Goal: Information Seeking & Learning: Find specific fact

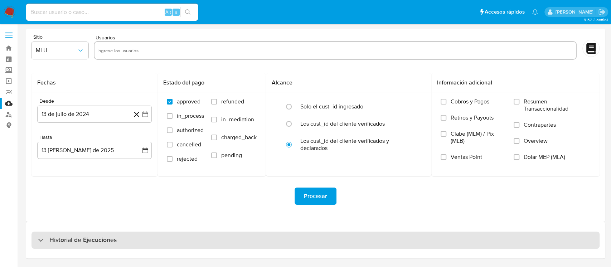
click at [71, 236] on h3 "Historial de Ejecuciones" at bounding box center [82, 240] width 67 height 9
select select "10"
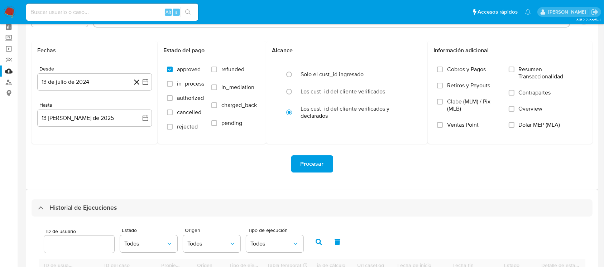
scroll to position [95, 0]
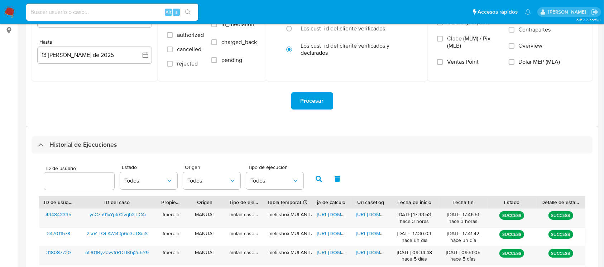
click at [79, 182] on input "number" at bounding box center [79, 181] width 70 height 9
click at [319, 178] on icon "button" at bounding box center [318, 179] width 6 height 6
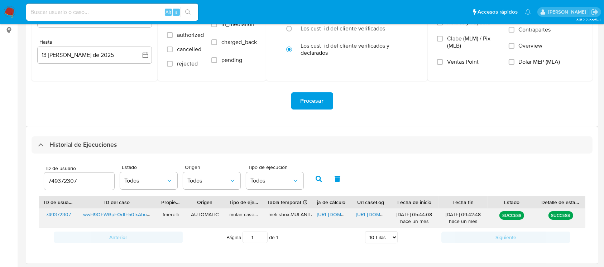
click at [363, 215] on span "https://docs.google.com/document/d/1fs_WeKtppxfbsPPRdgb-xgXXAT-U3auR7bp-X_MHFOs…" at bounding box center [380, 214] width 49 height 7
click at [330, 216] on span "https://docs.google.com/spreadsheets/d/1SVTpS7NFHwmgcQX7GlPMxGSRl3Ch4NcznPCfIJK…" at bounding box center [341, 214] width 49 height 7
click at [58, 182] on input "749372307" at bounding box center [79, 181] width 70 height 9
click at [316, 184] on button "button" at bounding box center [318, 178] width 19 height 17
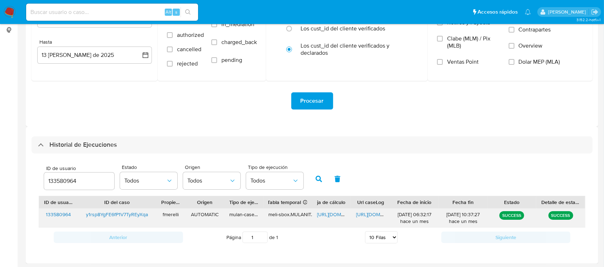
click at [372, 216] on span "https://docs.google.com/document/d/1UohzL_uurlZNvbGGOIGmmUjXm3fik6updOOaTg_RFbo…" at bounding box center [380, 214] width 49 height 7
click at [337, 216] on span "https://docs.google.com/spreadsheets/d/1vQEigemXAH-rTEXrz21CJFA8uKnfTqWuD24Wo0k…" at bounding box center [341, 214] width 49 height 7
click at [68, 182] on input "133580964" at bounding box center [79, 181] width 70 height 9
type input "196623542"
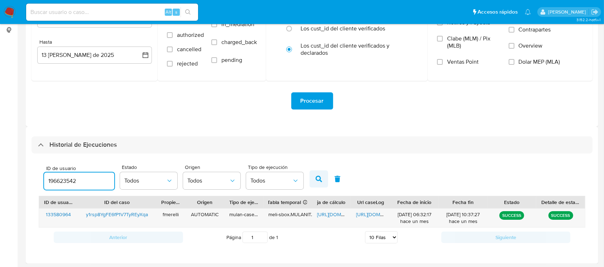
click at [317, 177] on icon "button" at bounding box center [318, 179] width 6 height 6
click at [372, 214] on span "https://docs.google.com/document/d/1h84F8Nk5M0EcaTTdyY9f_PtRmmUgIVaEeSfjgBJtfMg…" at bounding box center [380, 214] width 49 height 7
click at [325, 211] on span "https://docs.google.com/spreadsheets/d/1JCRFynKgS7YkuEH0WZSlHEMmB1_AFbGjpCDC4Cy…" at bounding box center [341, 214] width 49 height 7
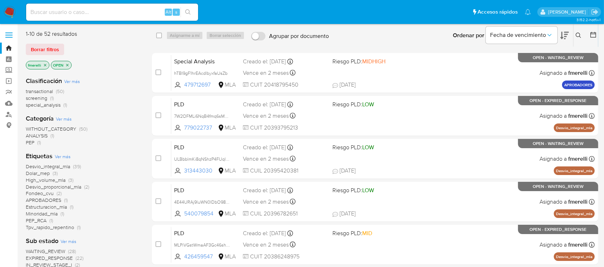
click at [96, 14] on input at bounding box center [112, 12] width 172 height 9
paste input "UKhJiMfIxFYTsjJ0gEeFHn7r"
type input "UKhJiMfIxFYTsjJ0gEeFHn7r"
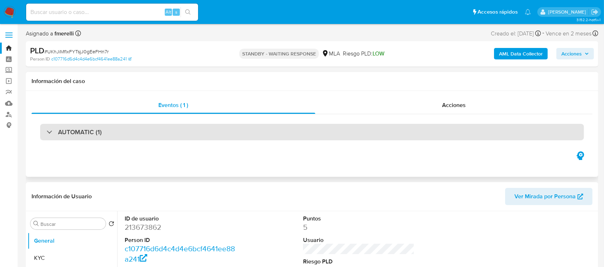
select select "10"
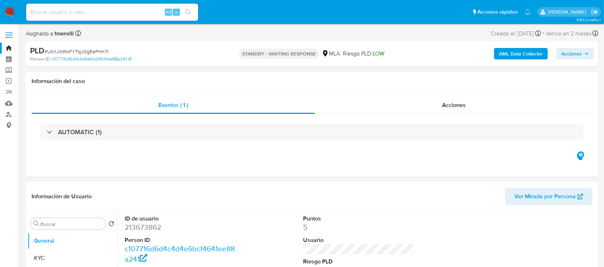
click at [136, 12] on input at bounding box center [112, 12] width 172 height 9
paste input "MUY7BfGxm3nED3fLZqC3afdc"
type input "MUY7BfGxm3nED3fLZqC3afdc"
select select "10"
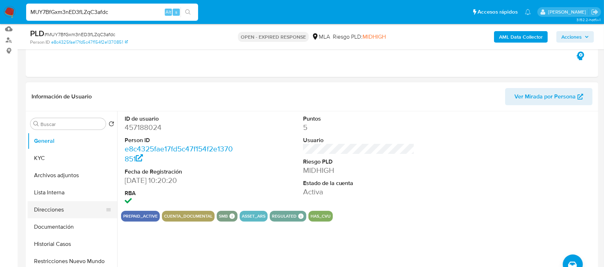
scroll to position [143, 0]
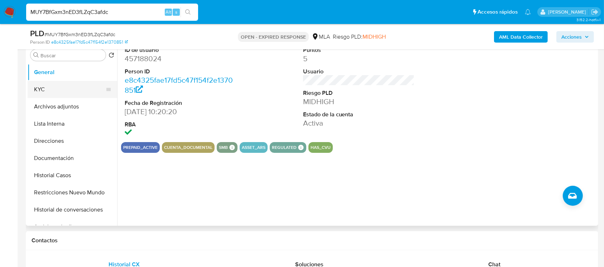
click at [54, 92] on button "KYC" at bounding box center [70, 89] width 84 height 17
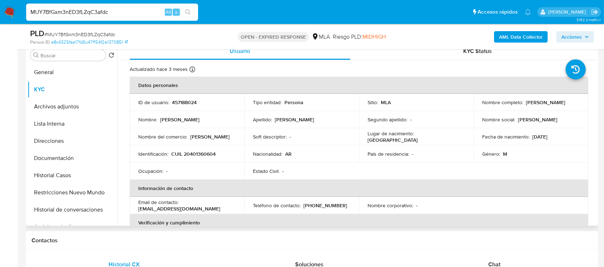
click at [191, 158] on td "Identificación : CUIL 20401360604" at bounding box center [187, 153] width 115 height 17
click at [191, 157] on p "CUIL 20401360604" at bounding box center [193, 154] width 44 height 6
copy p "20401360604"
drag, startPoint x: 205, startPoint y: 207, endPoint x: 133, endPoint y: 211, distance: 72.1
click at [133, 211] on td "Email de contacto : hernanrusso383@gmail.com" at bounding box center [187, 205] width 115 height 17
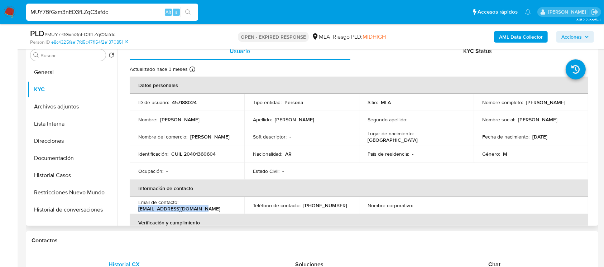
copy p "hernanrusso383@gmail.com"
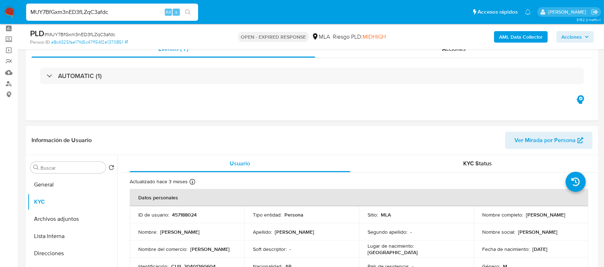
scroll to position [0, 0]
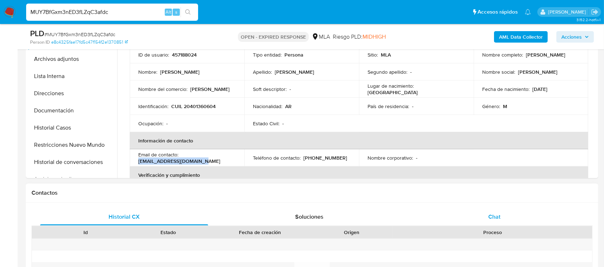
click at [484, 222] on div "Chat" at bounding box center [494, 216] width 168 height 17
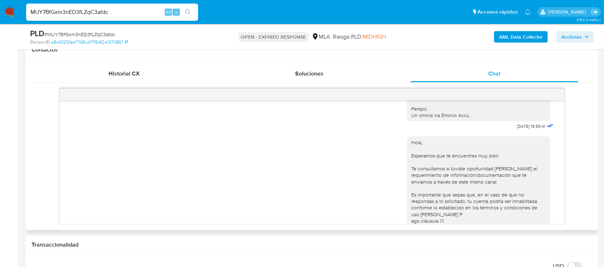
scroll to position [344, 0]
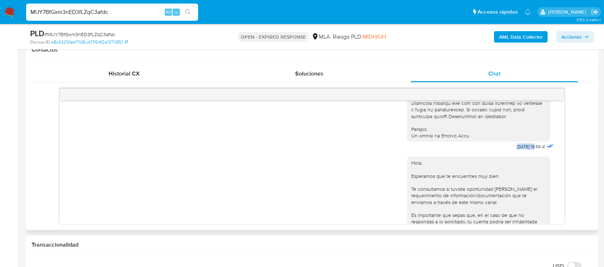
drag, startPoint x: 503, startPoint y: 162, endPoint x: 521, endPoint y: 163, distance: 18.0
click at [517, 150] on span "17/07/2025 19:59:41" at bounding box center [531, 147] width 28 height 6
drag, startPoint x: 506, startPoint y: 161, endPoint x: 522, endPoint y: 163, distance: 16.9
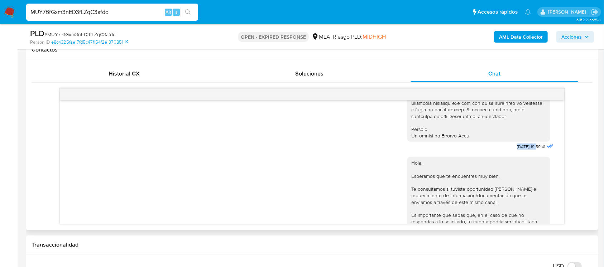
click at [522, 150] on span "17/07/2025 19:59:41" at bounding box center [531, 147] width 28 height 6
copy span "17/07/2025"
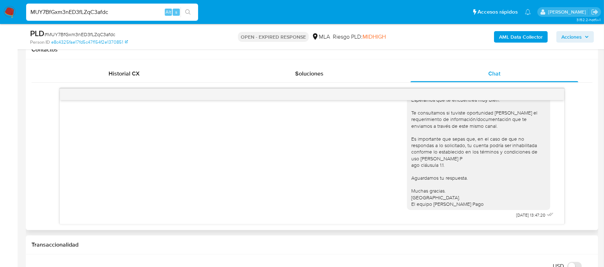
scroll to position [439, 0]
drag, startPoint x: 507, startPoint y: 217, endPoint x: 521, endPoint y: 217, distance: 14.0
click at [521, 217] on div "Hola, Esperamos que te encuentres muy bien. Te consultamos si tuviste oportunid…" at bounding box center [481, 148] width 148 height 145
copy span "21/07/2025"
click at [134, 11] on input "MUY7BfGxm3nED3fLZqC3afdc" at bounding box center [112, 12] width 172 height 9
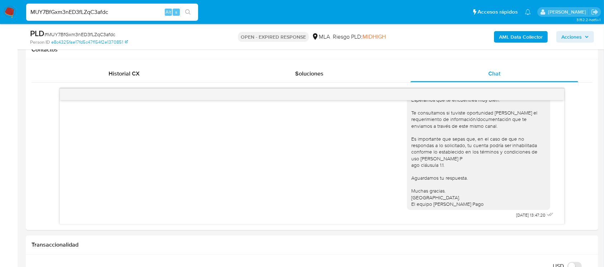
click at [134, 11] on input "MUY7BfGxm3nED3fLZqC3afdc" at bounding box center [112, 12] width 172 height 9
paste input "wwH9OEWGpFOdtE50IxAbu5dz"
type input "wwH9OEWGpFOdtE50IxAbu5dz"
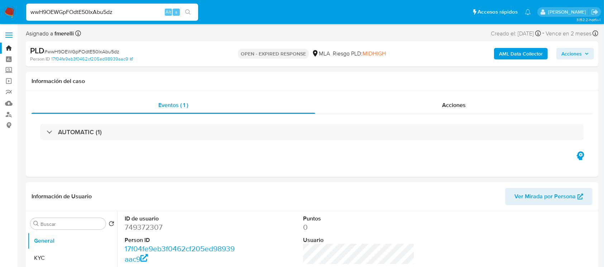
select select "10"
click at [138, 17] on div "wwH9OEWGpFOdtE50IxAbu5dz Alt s" at bounding box center [112, 12] width 172 height 17
click at [142, 14] on input "wwH9OEWGpFOdtE50IxAbu5dz" at bounding box center [112, 12] width 172 height 9
click at [142, 13] on input "wwH9OEWGpFOdtE50IxAbu5dz" at bounding box center [112, 12] width 172 height 9
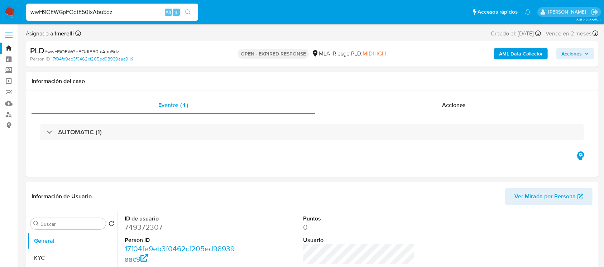
click at [104, 9] on input "wwH9OEWGpFOdtE50IxAbu5dz" at bounding box center [112, 12] width 172 height 9
click at [154, 225] on dd "749372307" at bounding box center [181, 227] width 112 height 10
copy dd "749372307"
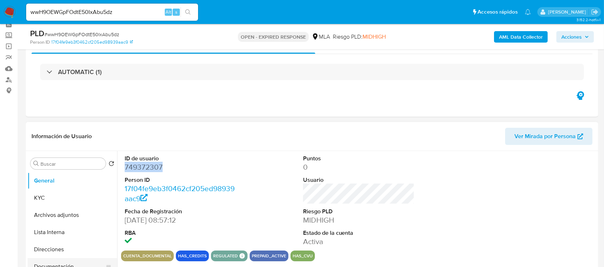
scroll to position [95, 0]
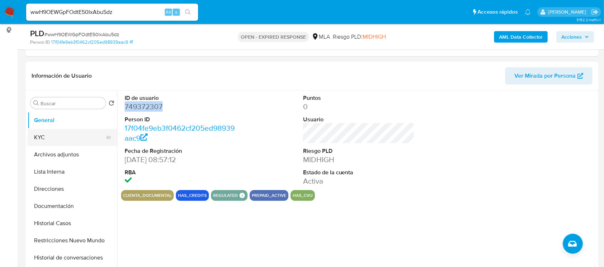
click at [59, 142] on button "KYC" at bounding box center [70, 137] width 84 height 17
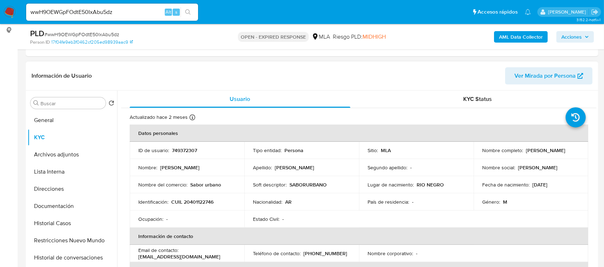
click at [192, 203] on p "CUIL 20401122746" at bounding box center [192, 202] width 42 height 6
copy p "20401122746"
click at [181, 154] on td "ID de usuario : 749372307" at bounding box center [187, 150] width 115 height 17
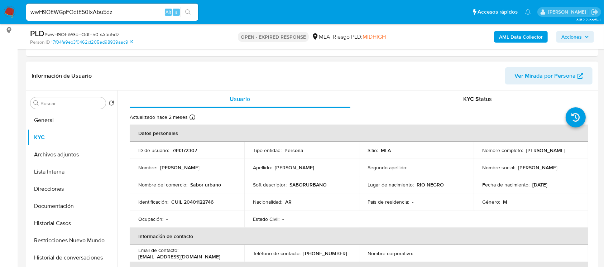
click at [177, 149] on p "749372307" at bounding box center [184, 150] width 25 height 6
copy p "749372307"
click at [199, 207] on td "Identificación : CUIL 20401122746" at bounding box center [187, 201] width 115 height 17
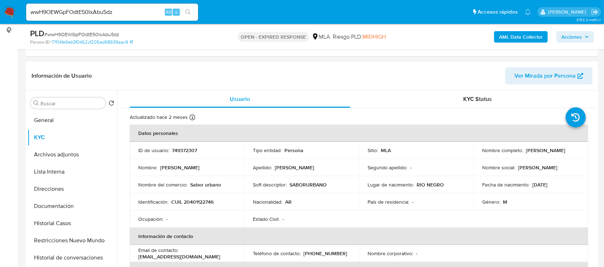
click at [203, 202] on p "CUIL 20401122746" at bounding box center [192, 202] width 42 height 6
copy p "20401122746"
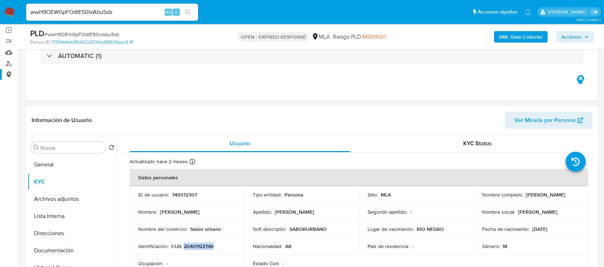
scroll to position [0, 0]
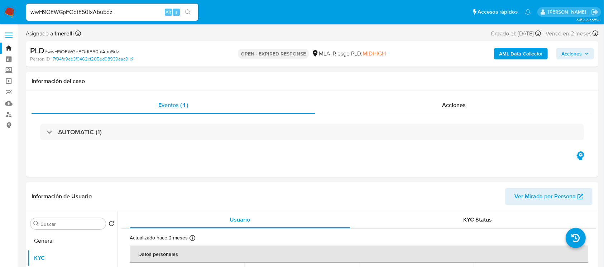
click at [102, 17] on div "wwH9OEWGpFOdtE50IxAbu5dz Alt s" at bounding box center [112, 12] width 172 height 17
click at [105, 12] on input "wwH9OEWGpFOdtE50IxAbu5dz" at bounding box center [112, 12] width 172 height 9
click at [105, 11] on input "wwH9OEWGpFOdtE50IxAbu5dz" at bounding box center [112, 12] width 172 height 9
paste input "y1rsp8YgFE6fP1V7TyREyXqa"
type input "y1rsp8YgFE6fP1V7TyREyXqa"
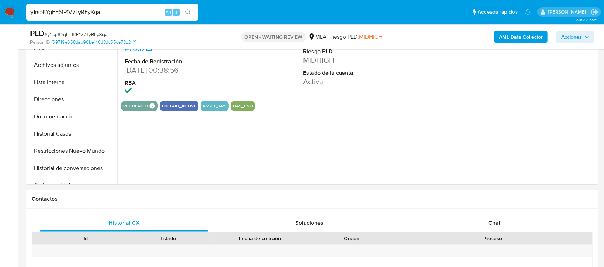
scroll to position [238, 0]
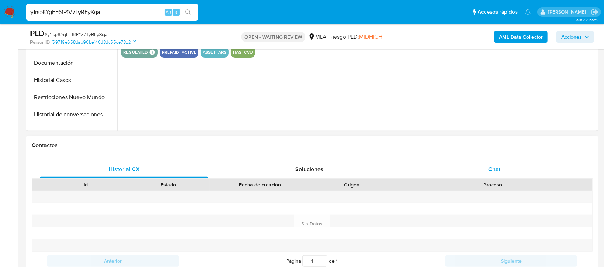
select select "10"
click at [487, 169] on div "Chat" at bounding box center [494, 169] width 168 height 17
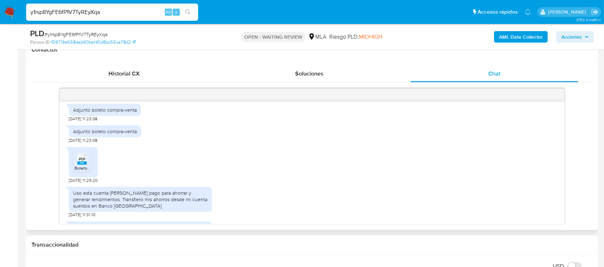
scroll to position [764, 0]
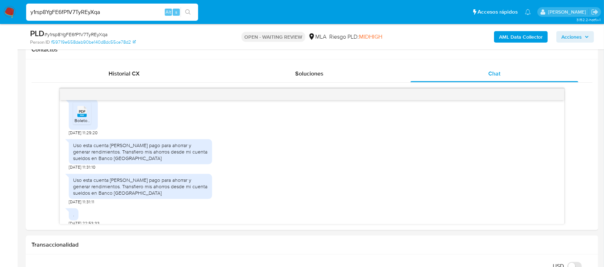
click at [123, 15] on input "y1rsp8YgFE6fP1V7TyREyXqa" at bounding box center [112, 12] width 172 height 9
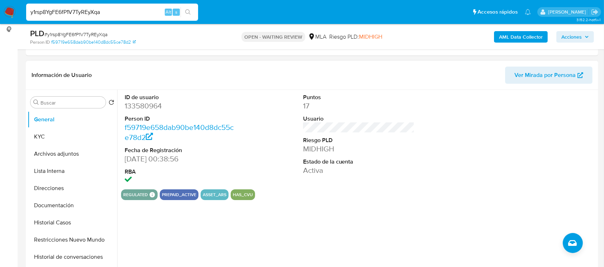
scroll to position [95, 0]
click at [154, 104] on dd "133580964" at bounding box center [181, 107] width 112 height 10
copy dd "133580964"
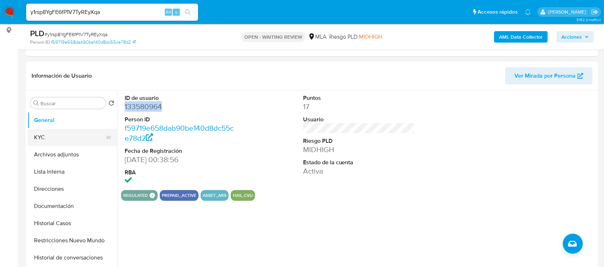
click at [61, 136] on button "KYC" at bounding box center [70, 137] width 84 height 17
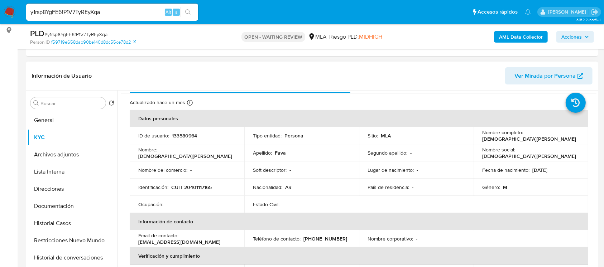
scroll to position [0, 0]
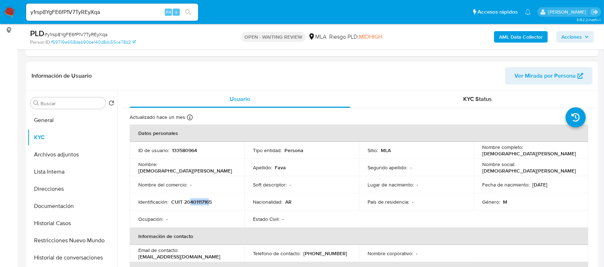
drag, startPoint x: 189, startPoint y: 201, endPoint x: 209, endPoint y: 199, distance: 19.8
click at [209, 199] on p "CUIT 20401117165" at bounding box center [191, 202] width 40 height 6
copy p "40111716"
click at [56, 204] on button "Documentación" at bounding box center [70, 206] width 84 height 17
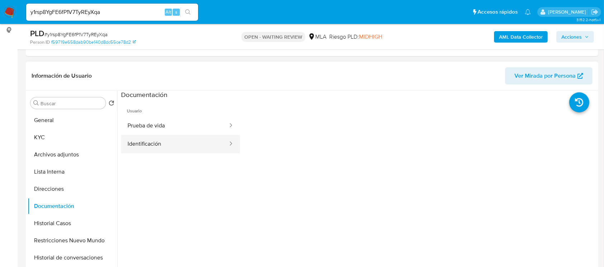
click at [153, 140] on button "Identificación" at bounding box center [174, 144] width 107 height 18
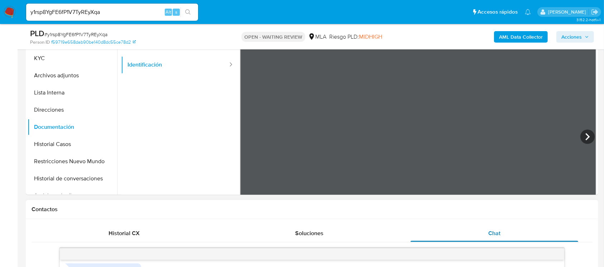
scroll to position [159, 0]
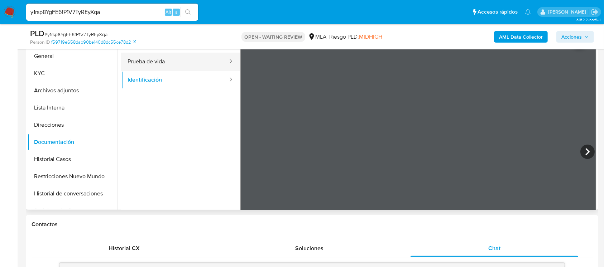
click at [183, 62] on button "Prueba de vida" at bounding box center [174, 62] width 107 height 18
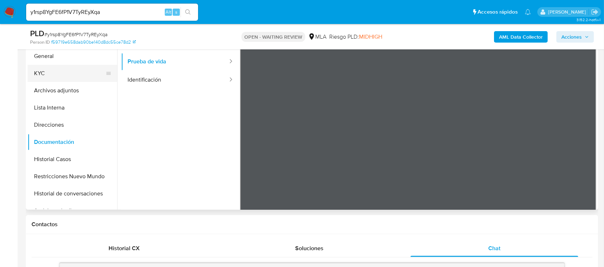
click at [60, 70] on button "KYC" at bounding box center [70, 73] width 84 height 17
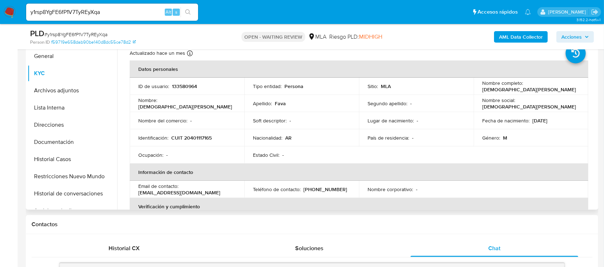
click at [199, 138] on p "CUIT 20401117165" at bounding box center [191, 138] width 40 height 6
click at [180, 84] on p "133580964" at bounding box center [184, 86] width 25 height 6
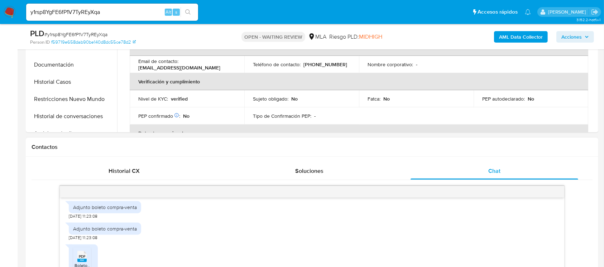
scroll to position [303, 0]
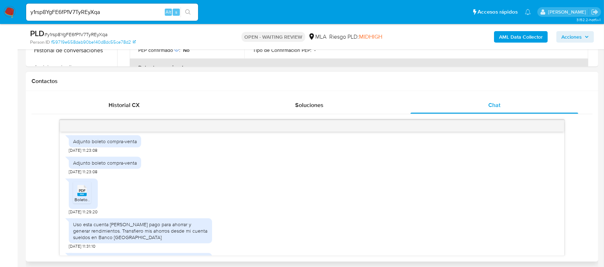
click at [78, 196] on icon at bounding box center [81, 190] width 9 height 11
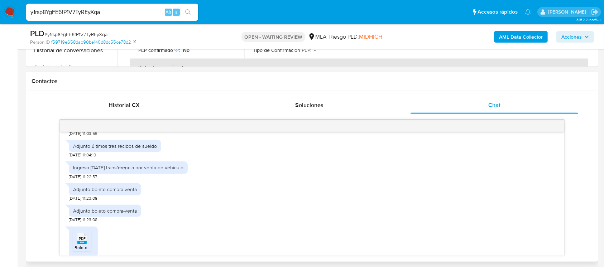
scroll to position [620, 0]
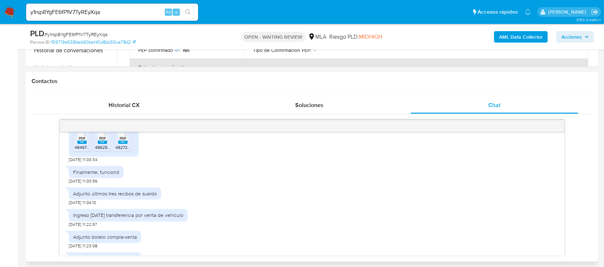
click at [86, 150] on span "48467404.pdf" at bounding box center [87, 147] width 27 height 6
click at [98, 150] on span "48625028.pdf" at bounding box center [108, 147] width 27 height 6
click at [128, 145] on div "PDF PDF" at bounding box center [122, 138] width 15 height 14
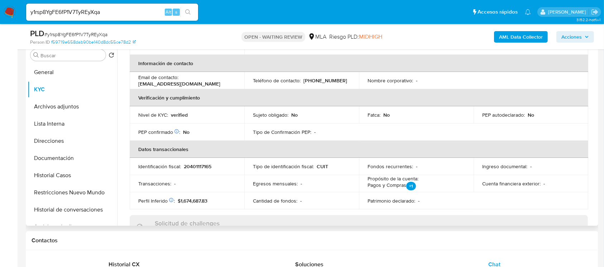
scroll to position [334, 0]
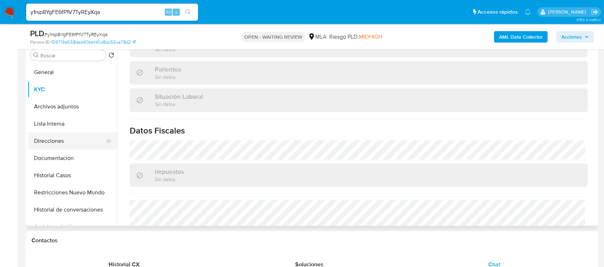
click at [60, 141] on button "Direcciones" at bounding box center [70, 140] width 84 height 17
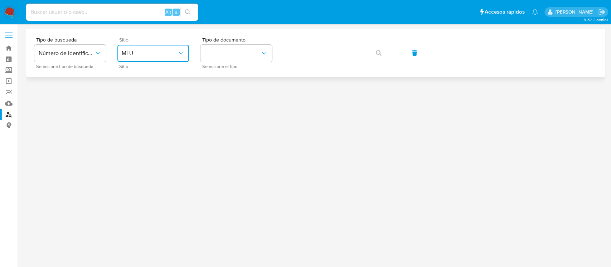
click at [157, 53] on span "MLU" at bounding box center [150, 53] width 56 height 7
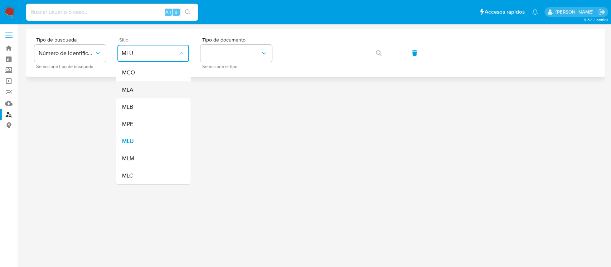
click at [149, 87] on div "MLA" at bounding box center [151, 89] width 59 height 17
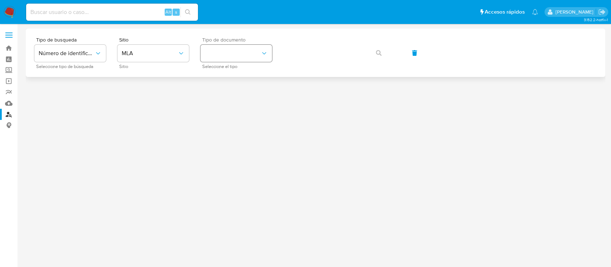
drag, startPoint x: 269, startPoint y: 35, endPoint x: 248, endPoint y: 50, distance: 26.1
click at [269, 35] on div "Tipo de busqueda Número de identificación Seleccione tipo de búsqueda Sitio MLA…" at bounding box center [316, 53] width 580 height 48
click at [246, 52] on button "identificationType" at bounding box center [236, 53] width 72 height 17
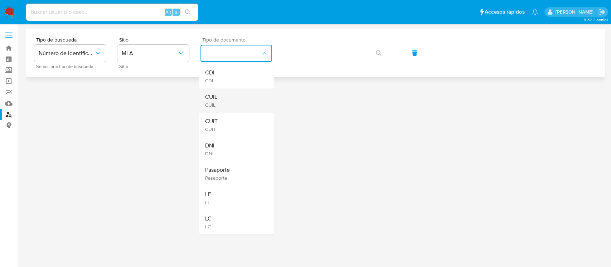
click at [238, 93] on div "CUIL CUIL" at bounding box center [234, 100] width 59 height 24
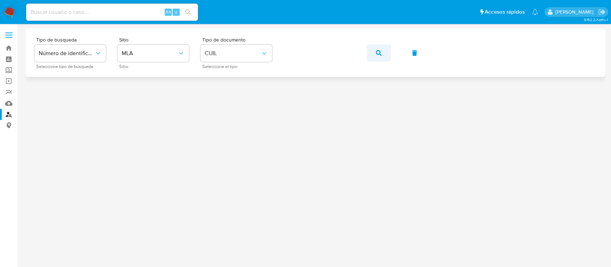
click at [383, 54] on button "button" at bounding box center [379, 52] width 24 height 17
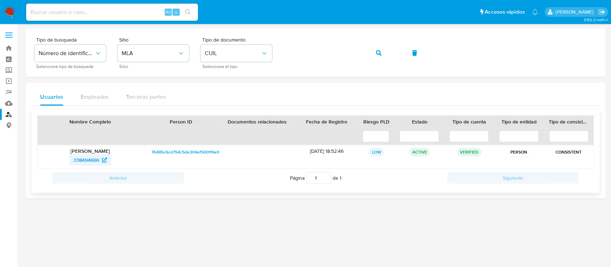
click at [93, 162] on span "338494666" at bounding box center [86, 159] width 26 height 11
click at [387, 55] on button "button" at bounding box center [379, 52] width 24 height 17
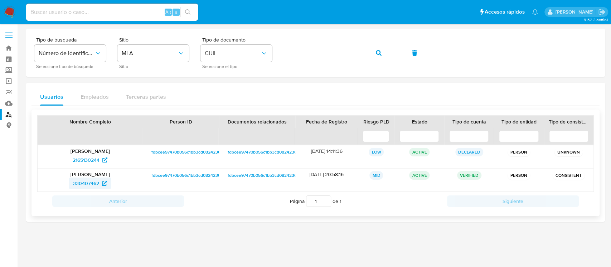
click at [97, 184] on span "330407462" at bounding box center [86, 183] width 26 height 11
click at [379, 53] on icon "button" at bounding box center [379, 53] width 6 height 6
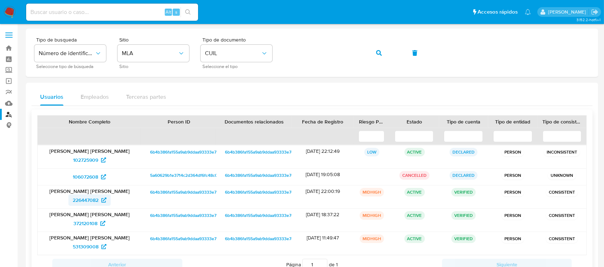
click at [94, 197] on span "226447082" at bounding box center [86, 199] width 26 height 11
click at [379, 53] on icon "button" at bounding box center [379, 53] width 6 height 6
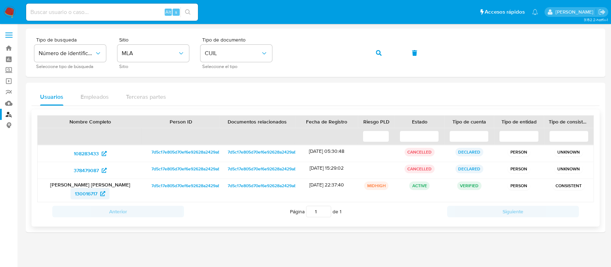
click at [101, 196] on icon at bounding box center [102, 193] width 5 height 5
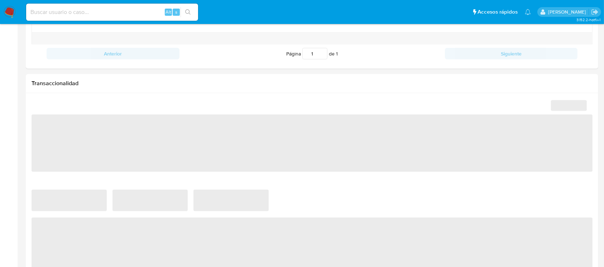
scroll to position [382, 0]
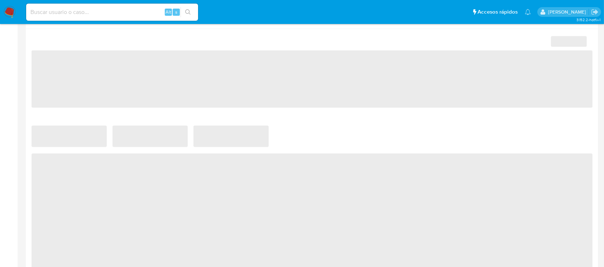
select select "10"
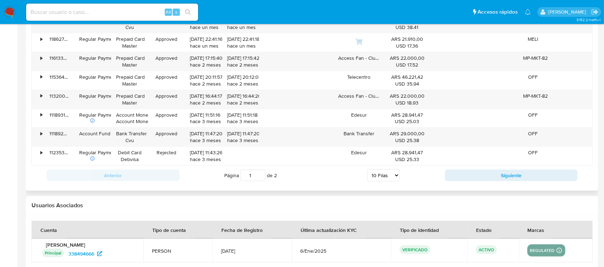
scroll to position [828, 0]
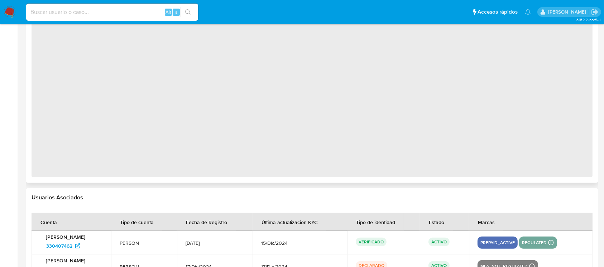
select select "10"
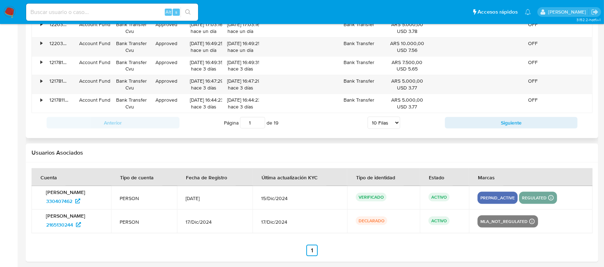
scroll to position [851, 0]
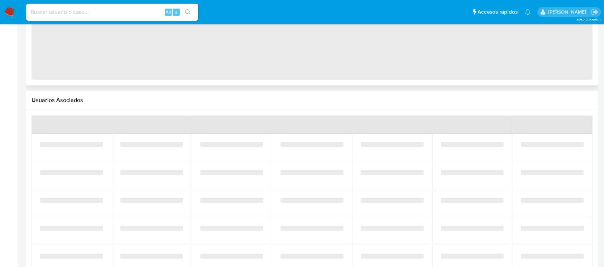
select select "10"
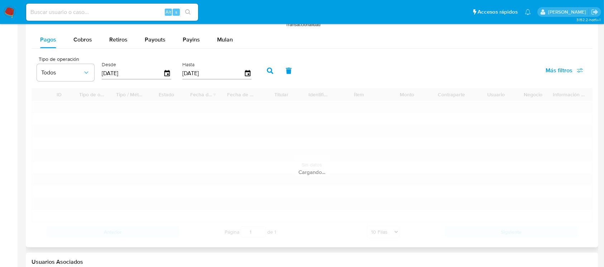
scroll to position [831, 0]
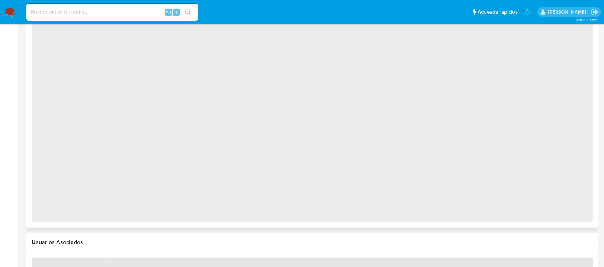
select select "10"
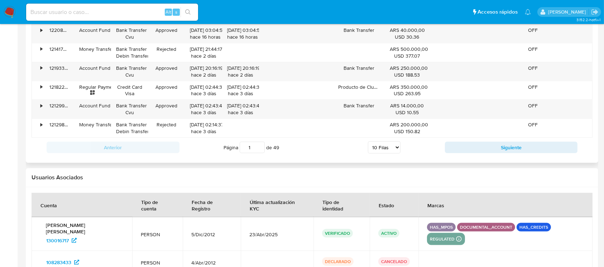
scroll to position [823, 0]
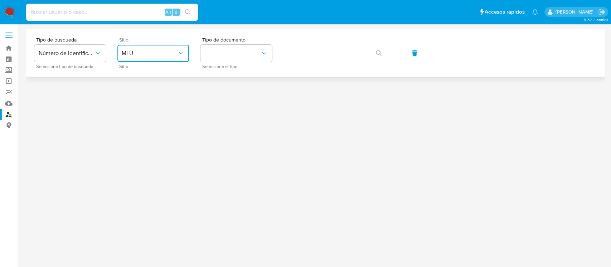
click at [130, 53] on span "MLU" at bounding box center [150, 53] width 56 height 7
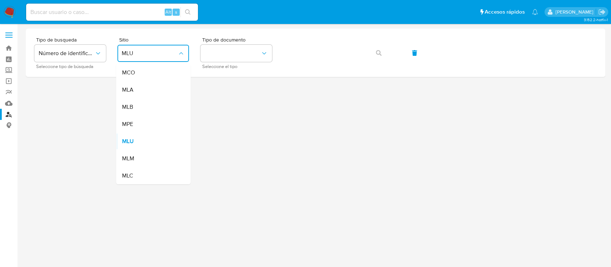
click at [161, 97] on div "MLA" at bounding box center [151, 89] width 59 height 17
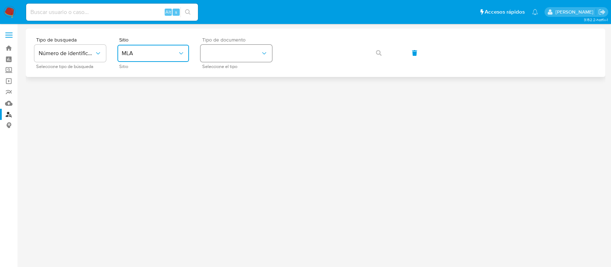
click at [222, 61] on button "identificationType" at bounding box center [236, 53] width 72 height 17
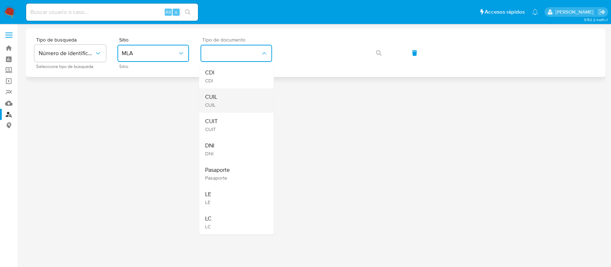
click at [221, 93] on div "CUIL CUIL" at bounding box center [234, 100] width 59 height 24
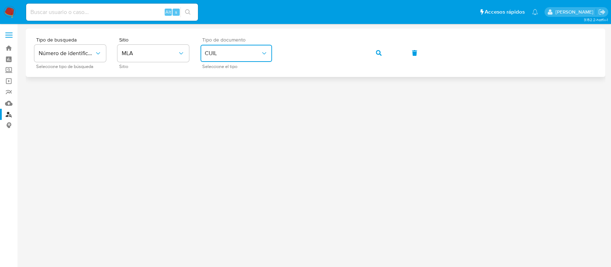
click at [373, 54] on button "button" at bounding box center [379, 52] width 24 height 17
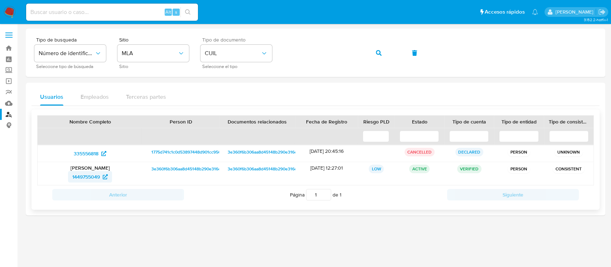
click at [83, 179] on span "1449755049" at bounding box center [86, 176] width 28 height 11
click at [373, 55] on button "button" at bounding box center [379, 52] width 24 height 17
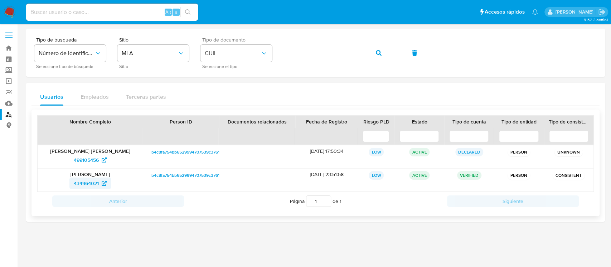
click at [82, 185] on span "434964021" at bounding box center [86, 183] width 25 height 11
click at [380, 52] on icon "button" at bounding box center [379, 53] width 6 height 6
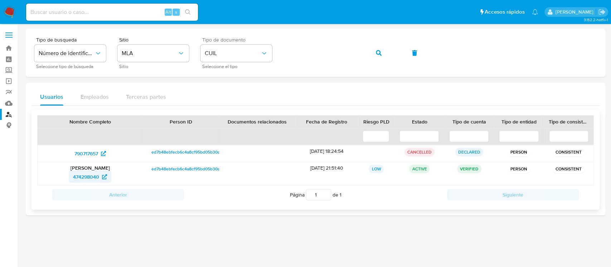
click at [86, 174] on span "474298040" at bounding box center [86, 176] width 26 height 11
click at [374, 55] on button "button" at bounding box center [379, 52] width 24 height 17
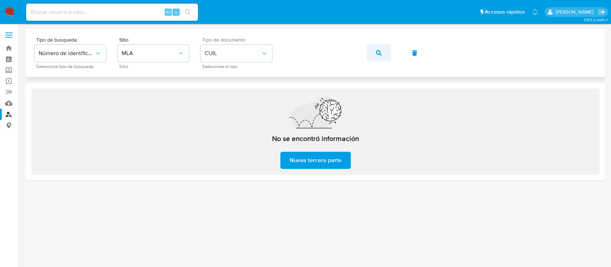
click at [371, 56] on button "button" at bounding box center [379, 52] width 24 height 17
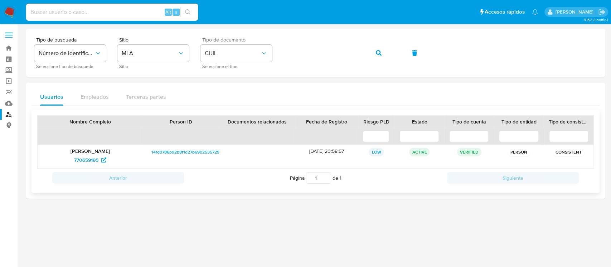
click at [97, 153] on p "Salvador Alexander Aparicio Ramirez" at bounding box center [90, 151] width 95 height 6
click at [92, 158] on span "770659195" at bounding box center [86, 159] width 24 height 11
click at [375, 56] on button "button" at bounding box center [379, 52] width 24 height 17
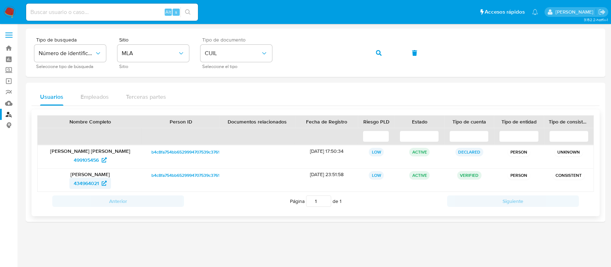
click at [79, 185] on span "434964021" at bounding box center [86, 183] width 25 height 11
click at [389, 55] on button "button" at bounding box center [379, 52] width 24 height 17
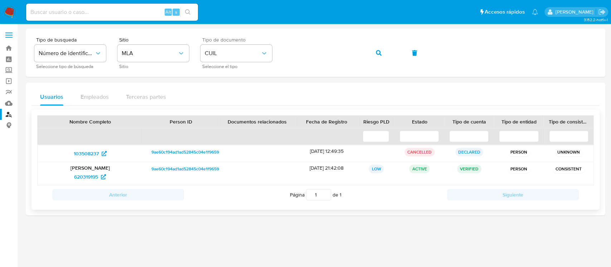
click at [94, 183] on div "Pablo Franco Retamal 620319195" at bounding box center [90, 173] width 105 height 23
click at [98, 178] on span "620319195" at bounding box center [86, 176] width 24 height 11
click at [379, 50] on icon "button" at bounding box center [379, 53] width 6 height 6
click at [73, 177] on span "1449755049" at bounding box center [86, 176] width 28 height 11
click at [384, 53] on button "button" at bounding box center [379, 52] width 24 height 17
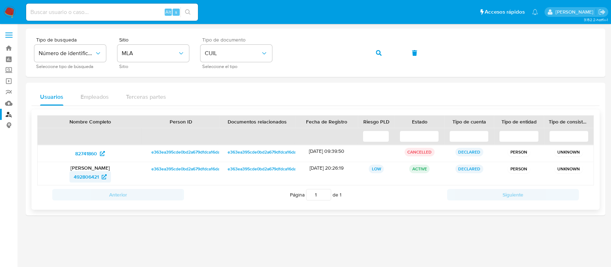
click at [86, 180] on span "492806421" at bounding box center [86, 176] width 25 height 11
click at [373, 56] on button "button" at bounding box center [379, 52] width 24 height 17
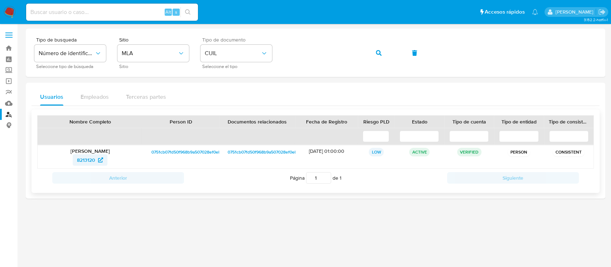
click at [79, 159] on span "8213120" at bounding box center [86, 159] width 18 height 11
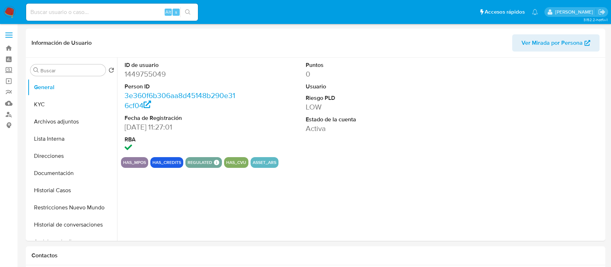
select select "10"
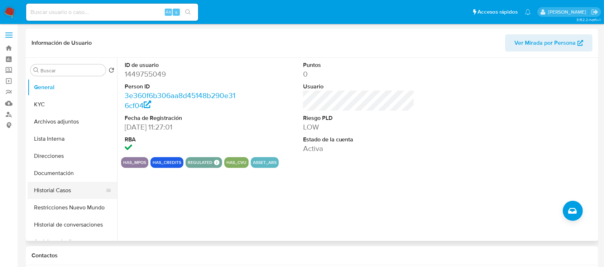
click at [58, 197] on button "Historial Casos" at bounding box center [70, 190] width 84 height 17
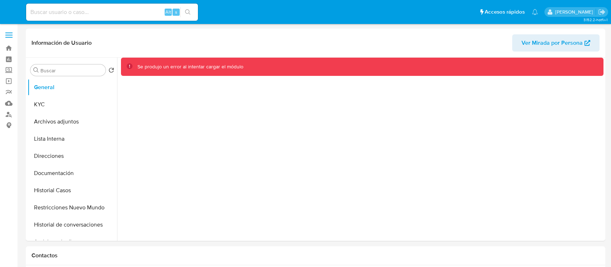
select select "10"
click at [70, 96] on button "KYC" at bounding box center [70, 104] width 84 height 17
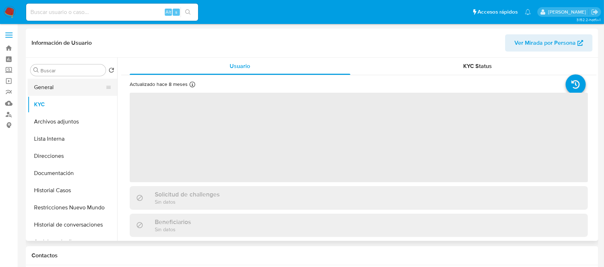
click at [66, 84] on button "General" at bounding box center [70, 87] width 84 height 17
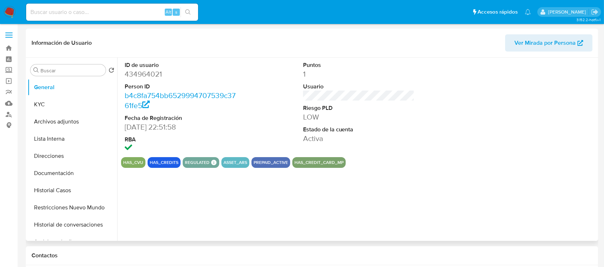
click at [347, 199] on div "ID de usuario 434964021 Person ID b4c8fa754bb6529994707539c3761fe5 Fecha de Reg…" at bounding box center [356, 149] width 479 height 183
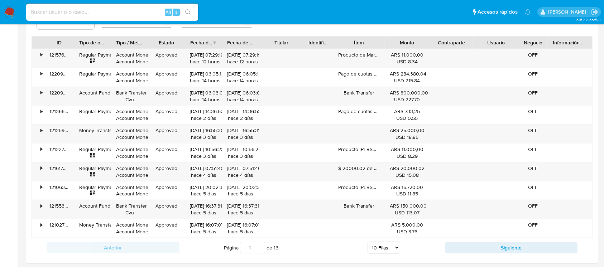
scroll to position [851, 0]
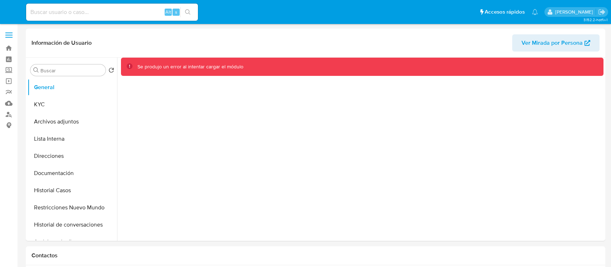
select select "10"
click at [46, 100] on button "KYC" at bounding box center [70, 104] width 84 height 17
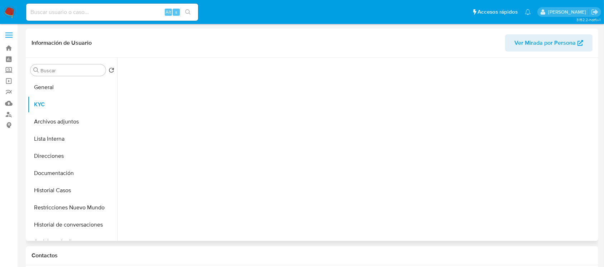
drag, startPoint x: 53, startPoint y: 90, endPoint x: 253, endPoint y: 180, distance: 219.2
click at [53, 90] on button "General" at bounding box center [73, 87] width 90 height 17
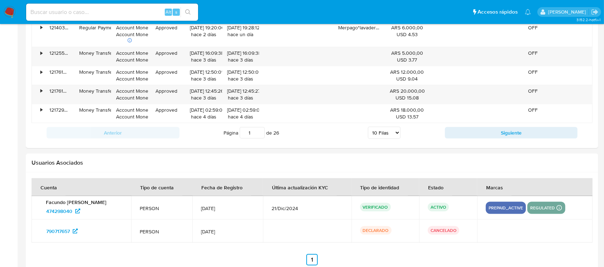
scroll to position [871, 0]
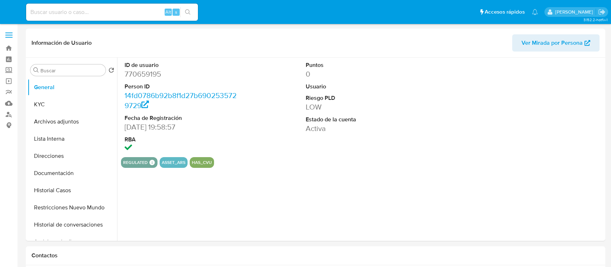
select select "10"
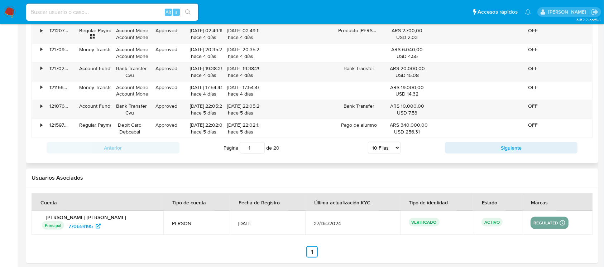
scroll to position [828, 0]
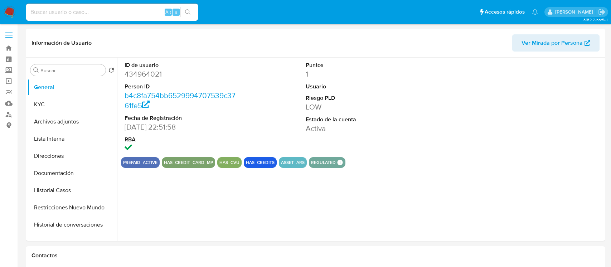
select select "10"
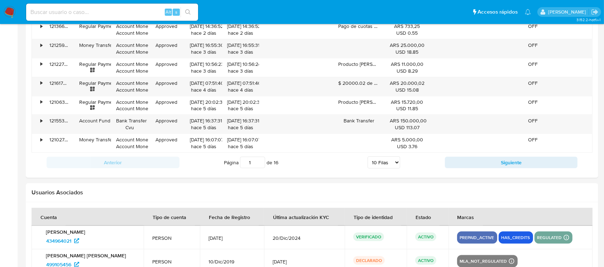
scroll to position [851, 0]
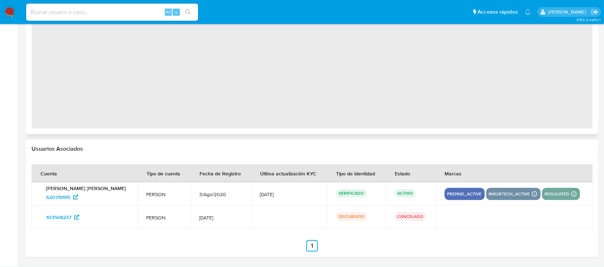
select select "10"
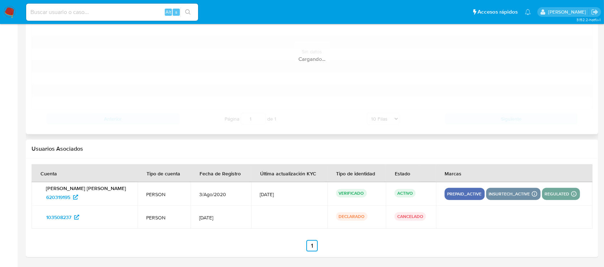
scroll to position [783, 0]
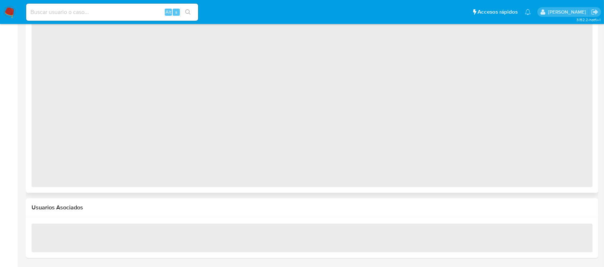
scroll to position [552, 0]
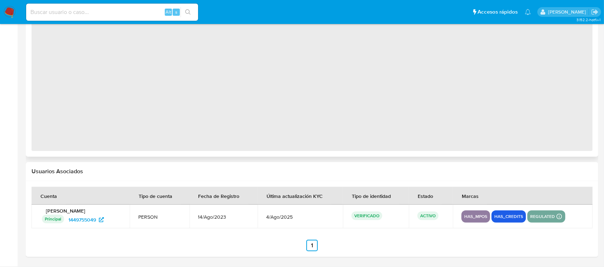
select select "10"
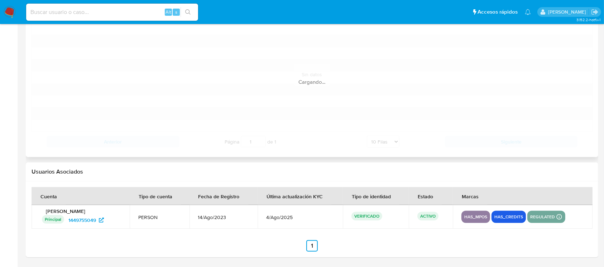
scroll to position [748, 0]
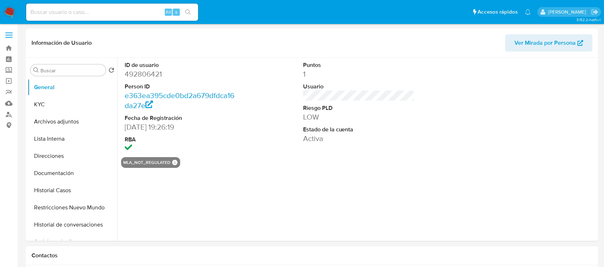
select select "10"
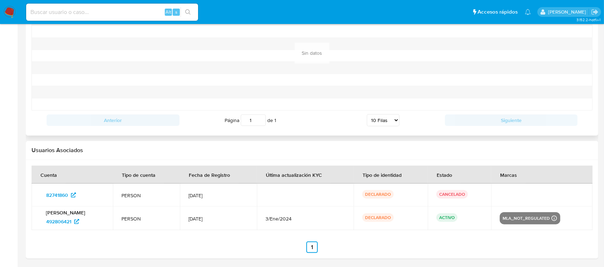
scroll to position [783, 0]
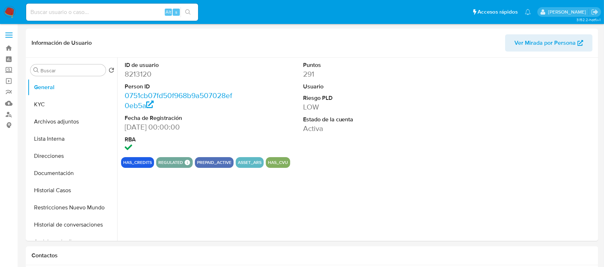
select select "10"
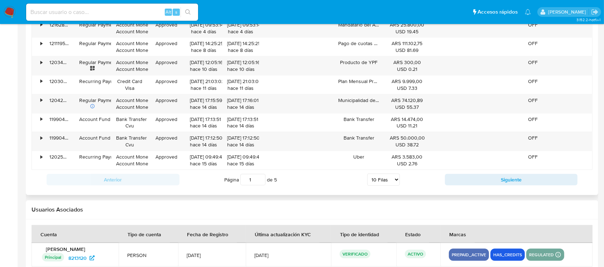
scroll to position [828, 0]
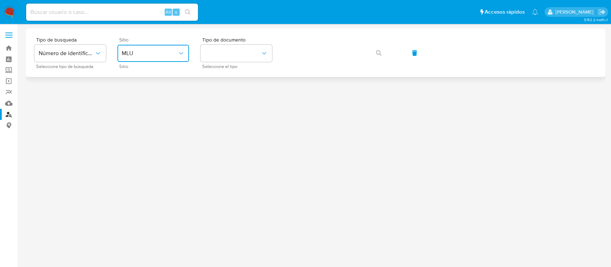
click at [162, 58] on button "MLU" at bounding box center [153, 53] width 72 height 17
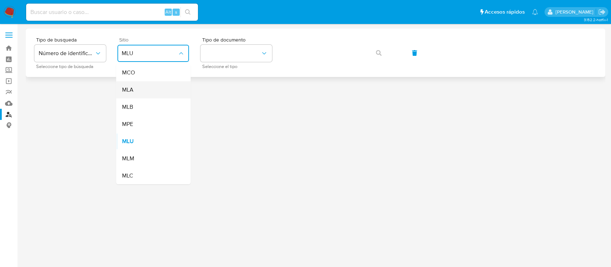
click at [161, 95] on div "MLA" at bounding box center [151, 89] width 59 height 17
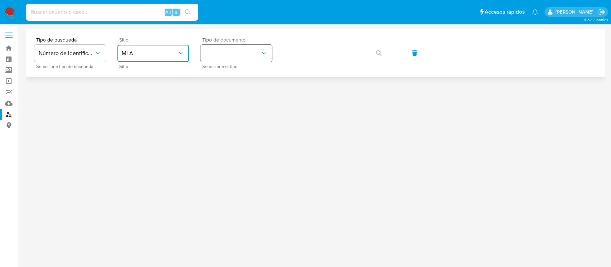
click at [229, 60] on button "identificationType" at bounding box center [236, 53] width 72 height 17
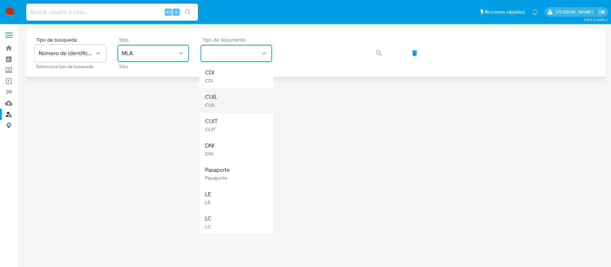
click at [228, 105] on div "CUIL CUIL" at bounding box center [234, 100] width 59 height 24
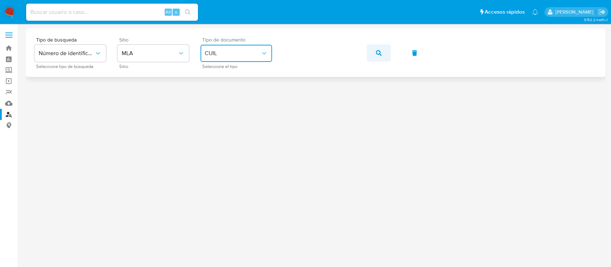
click at [383, 54] on button "button" at bounding box center [379, 52] width 24 height 17
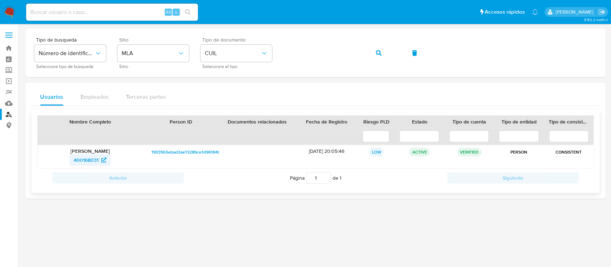
click at [105, 154] on span "400168031" at bounding box center [90, 159] width 33 height 11
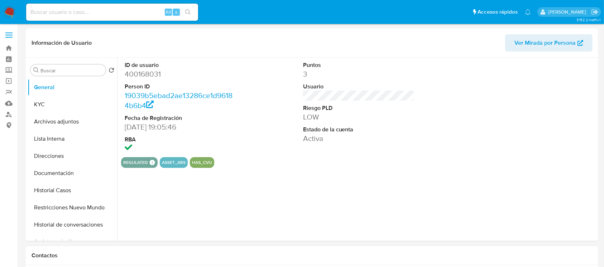
select select "10"
click at [54, 185] on button "Historial Casos" at bounding box center [70, 190] width 84 height 17
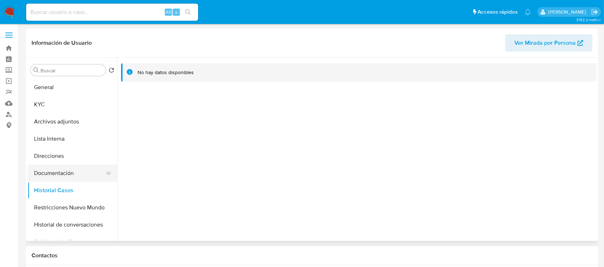
click at [75, 176] on button "Documentación" at bounding box center [70, 173] width 84 height 17
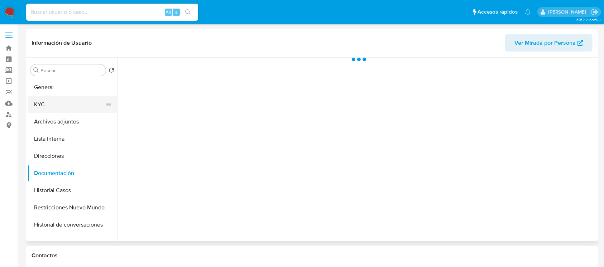
click at [69, 103] on button "KYC" at bounding box center [70, 104] width 84 height 17
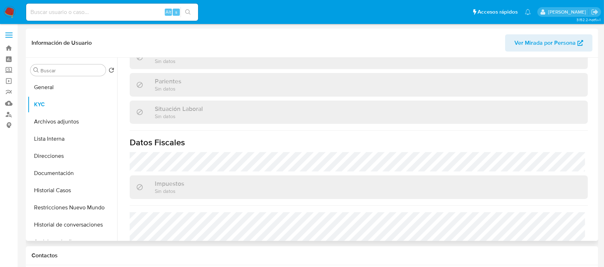
scroll to position [377, 0]
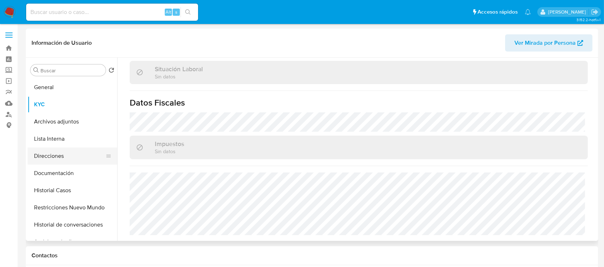
click at [66, 158] on button "Direcciones" at bounding box center [70, 156] width 84 height 17
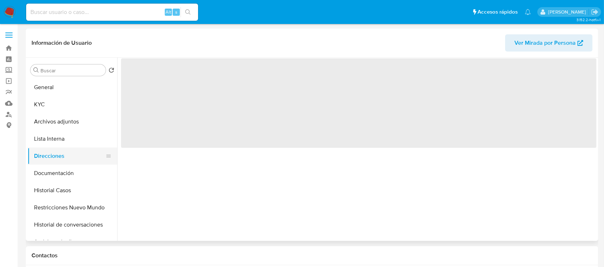
scroll to position [0, 0]
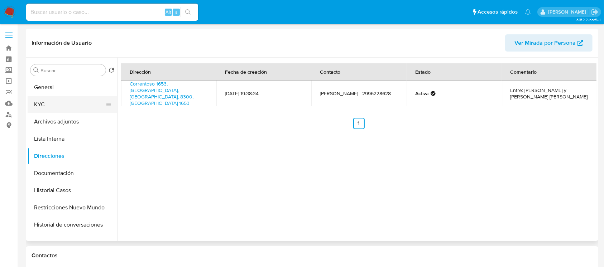
click at [62, 104] on button "KYC" at bounding box center [70, 104] width 84 height 17
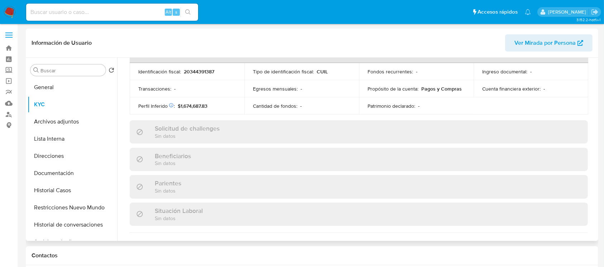
scroll to position [334, 0]
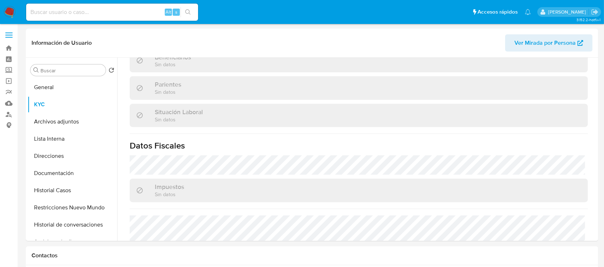
click at [143, 15] on input at bounding box center [112, 12] width 172 height 9
paste input "TVxntGg9x2ehRPheY4qakX34"
type input "TVxntGg9x2ehRPheY4qakX34"
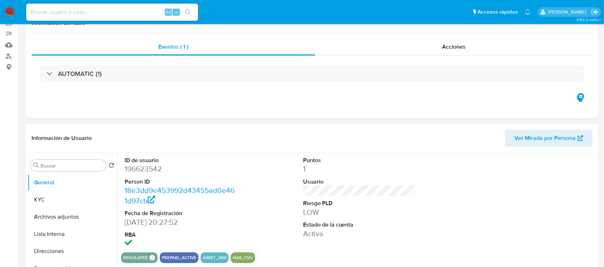
scroll to position [143, 0]
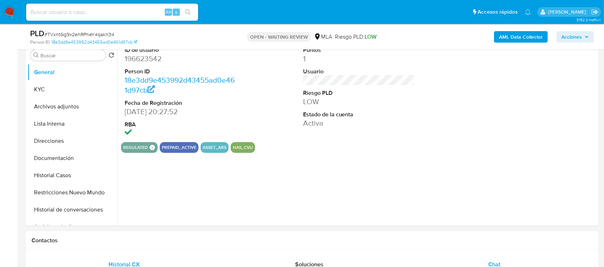
select select "10"
click at [481, 262] on div "Chat" at bounding box center [494, 264] width 168 height 17
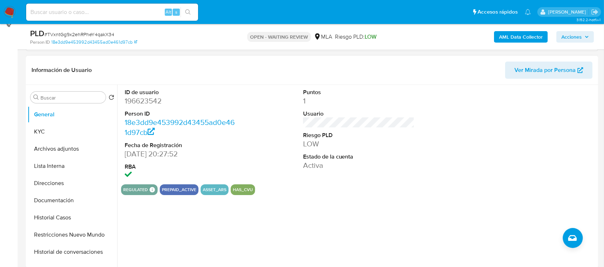
scroll to position [95, 0]
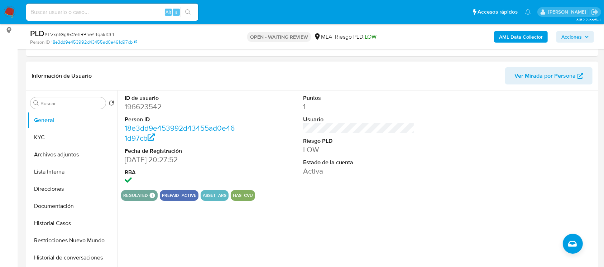
click at [154, 107] on dd "196623542" at bounding box center [181, 107] width 112 height 10
copy dd "196623542"
click at [59, 141] on button "KYC" at bounding box center [70, 137] width 84 height 17
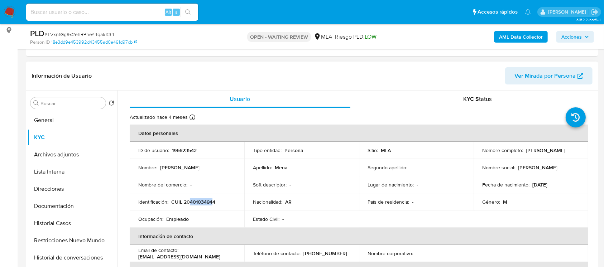
drag, startPoint x: 190, startPoint y: 200, endPoint x: 212, endPoint y: 202, distance: 21.9
click at [212, 202] on p "CUIL 20401034944" at bounding box center [193, 202] width 44 height 6
copy p "40103494"
click at [69, 209] on button "Documentación" at bounding box center [70, 206] width 84 height 17
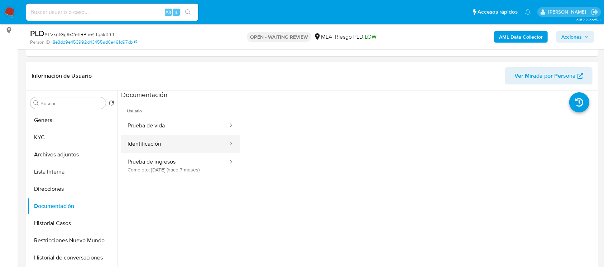
click at [161, 137] on button "Identificación" at bounding box center [174, 144] width 107 height 18
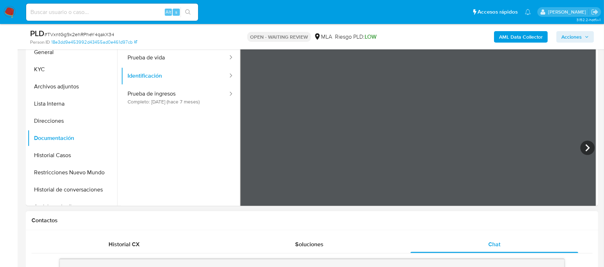
scroll to position [159, 0]
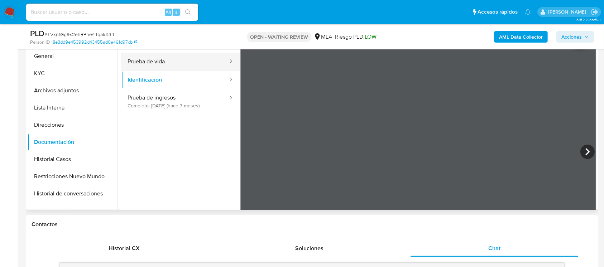
click at [159, 61] on button "Prueba de vida" at bounding box center [174, 62] width 107 height 18
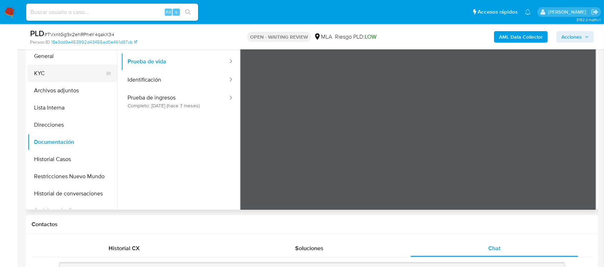
click at [57, 75] on button "KYC" at bounding box center [70, 73] width 84 height 17
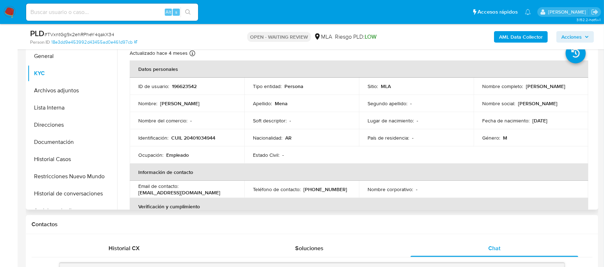
click at [196, 137] on p "CUIL 20401034944" at bounding box center [193, 138] width 44 height 6
copy p "20401034944"
click at [185, 83] on p "196623542" at bounding box center [184, 86] width 25 height 6
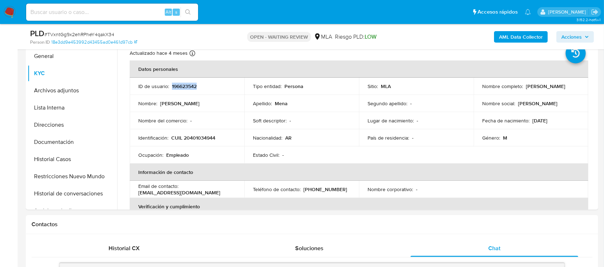
copy p "196623542"
click at [193, 142] on td "Identificación : CUIL 20401034944" at bounding box center [187, 137] width 115 height 17
click at [197, 139] on p "CUIL 20401034944" at bounding box center [193, 138] width 44 height 6
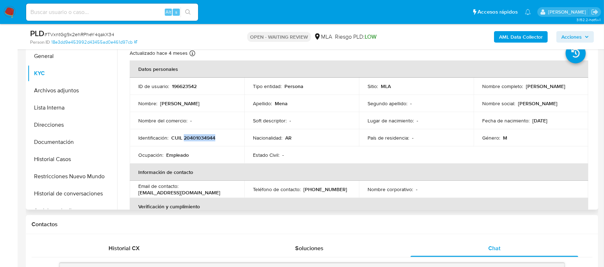
copy p "20401034944"
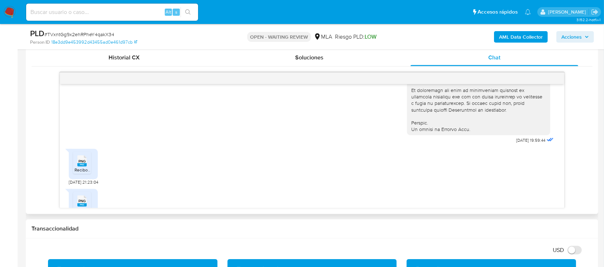
scroll to position [355, 0]
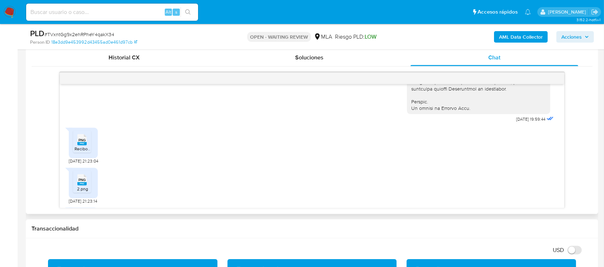
click at [87, 146] on div "PNG PNG" at bounding box center [81, 139] width 15 height 14
click at [88, 186] on div "PNG PNG" at bounding box center [81, 179] width 15 height 14
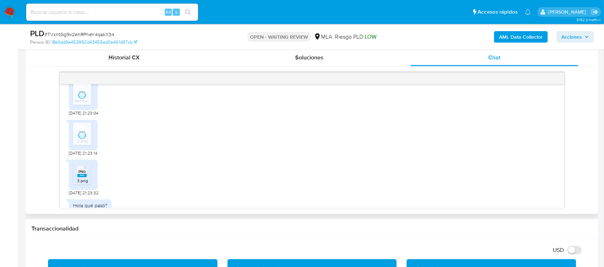
click at [85, 174] on span "PNG" at bounding box center [81, 171] width 7 height 5
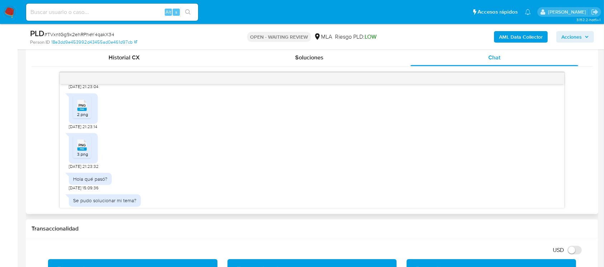
scroll to position [451, 0]
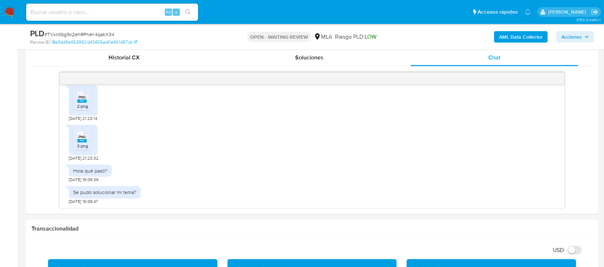
click at [154, 17] on div "Alt s" at bounding box center [112, 12] width 172 height 17
click at [155, 11] on input at bounding box center [112, 12] width 172 height 9
paste input "e2IhyrPRKjjQm1i4Uzv7Q1Su"
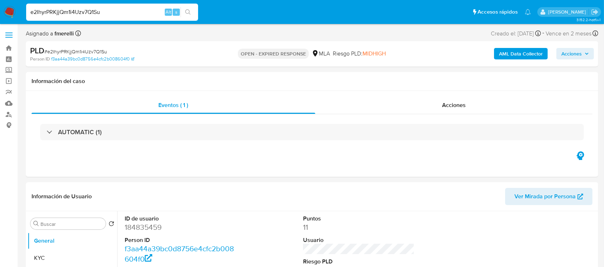
click at [92, 11] on input "e2IhyrPRKjjQm1i4Uzv7Q1Su" at bounding box center [112, 12] width 172 height 9
paste input "4E44URAj9luWN0IDbO98v4HF"
type input "4E44URAj9luWN0IDbO98v4HF"
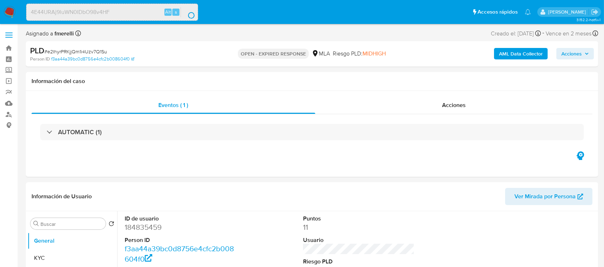
select select "10"
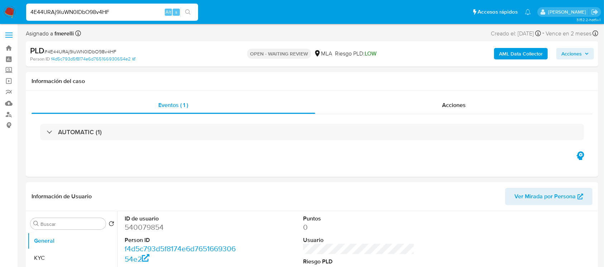
click at [118, 8] on input "4E44URAj9luWN0IDbO98v4HF" at bounding box center [112, 12] width 172 height 9
select select "10"
paste input "VVh3T7YjrKdhO80T6lta4GvN"
type input "VVh3T7YjrKdhO80T6lta4GvN"
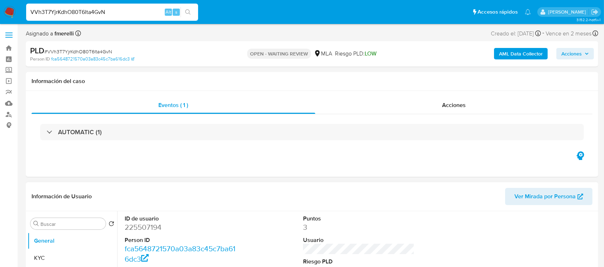
select select "10"
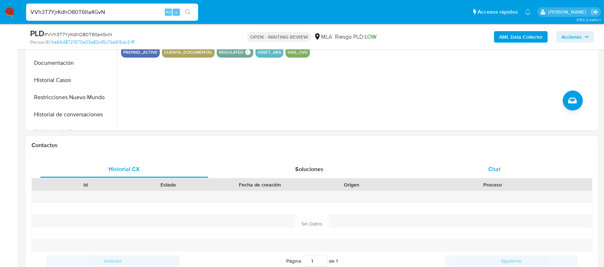
click at [476, 173] on div "Chat" at bounding box center [494, 169] width 168 height 17
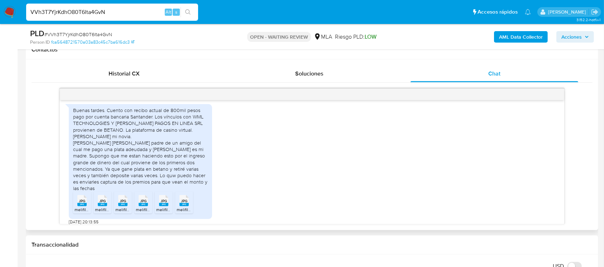
scroll to position [720, 0]
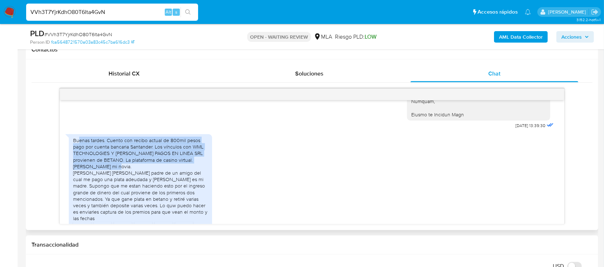
drag, startPoint x: 100, startPoint y: 155, endPoint x: 170, endPoint y: 184, distance: 75.9
click at [183, 182] on div "Buenas tardes. Cuento con recibo actual de 800mil pesos pago por cuenta bancari…" at bounding box center [140, 179] width 135 height 84
click at [168, 184] on div "Buenas tardes. Cuento con recibo actual de 800mil pesos pago por cuenta bancari…" at bounding box center [140, 179] width 135 height 84
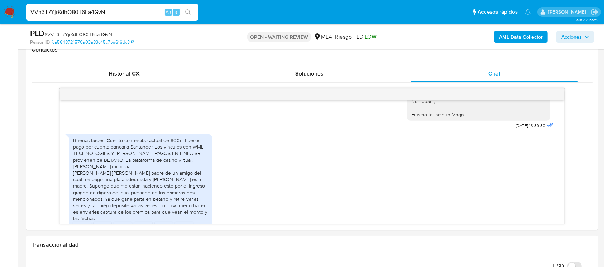
click at [87, 10] on input "VVh3T7YjrKdhO80T6lta4GvN" at bounding box center [112, 12] width 172 height 9
paste input "UIyRB6qji7tjPOfueEHGeVTL"
type input "UIyRB6qji7tjPOfueEHGeVTL"
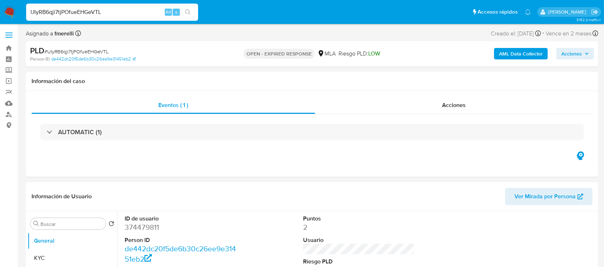
click at [131, 13] on input "UIyRB6qji7tjPOfueEHGeVTL" at bounding box center [112, 12] width 172 height 9
select select "10"
paste input "ojjtuuLs6PbYSmU1WlQPoXfo"
click at [124, 4] on div "ojjtuuLs6PbYSmU1WlQPoXfo Alt s" at bounding box center [112, 12] width 172 height 17
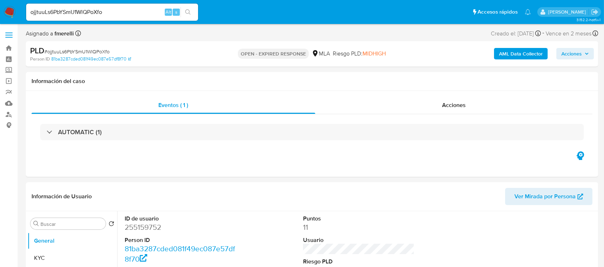
click at [124, 9] on input "ojjtuuLs6PbYSmU1WlQPoXfo" at bounding box center [112, 12] width 172 height 9
paste input "6LEJIWo16MnxYvXTV1LgV7d4"
type input "6LEJIWo16MnxYvXTV1LgV7d4"
select select "10"
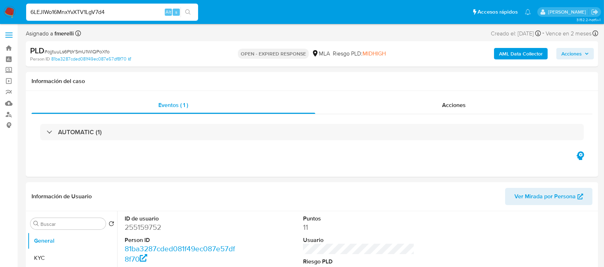
type input "6LEJIWo16MnxYvXTV1LgV7d4"
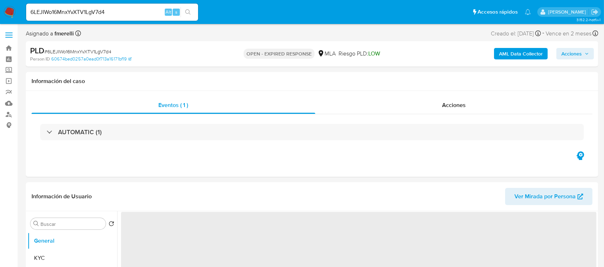
select select "10"
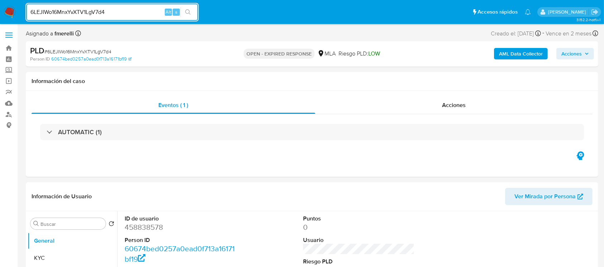
click at [127, 8] on input "6LEJIWo16MnxYvXTV1LgV7d4" at bounding box center [112, 12] width 172 height 9
paste input "Ap6DMG9DkJ0a2vHR4PqLlHzh"
type input "Ap6DMG9DkJ0a2vHR4PqLlHzh"
select select "10"
